Goal: Navigation & Orientation: Go to known website

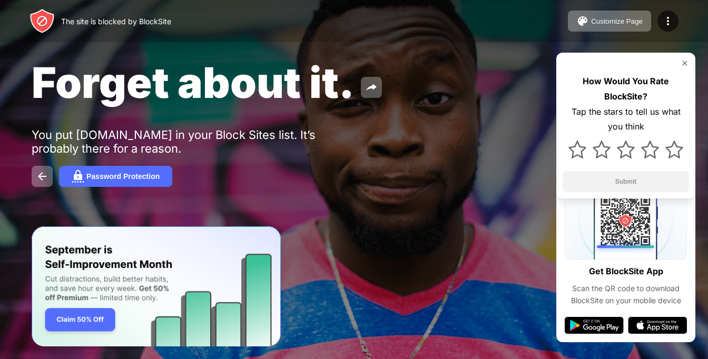
drag, startPoint x: 357, startPoint y: 269, endPoint x: 311, endPoint y: 206, distance: 77.3
click at [357, 268] on div at bounding box center [354, 179] width 708 height 359
